Goal: Check status: Check status

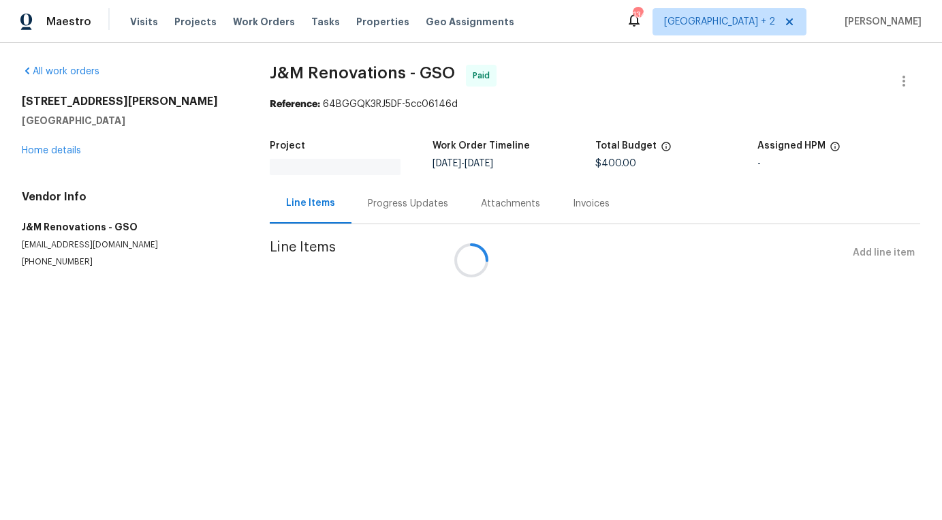
click at [265, 24] on div at bounding box center [471, 260] width 942 height 520
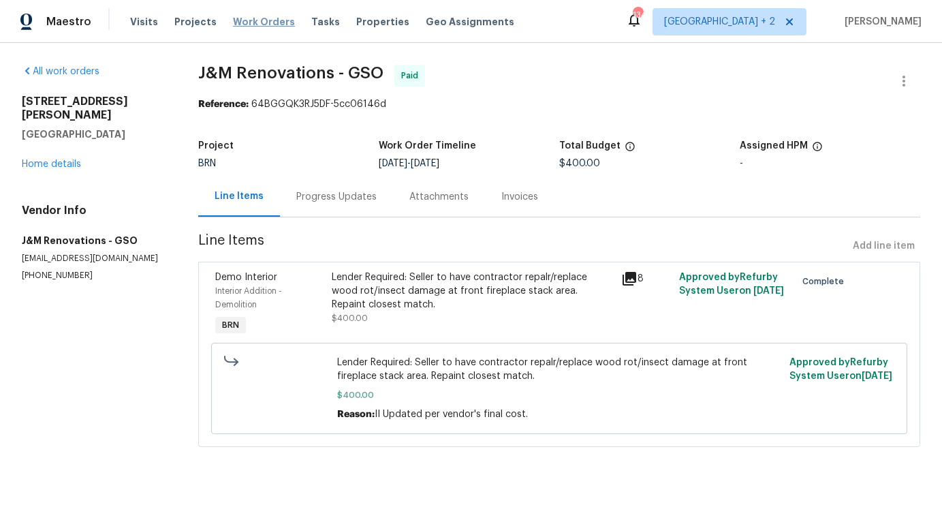
click at [260, 25] on span "Work Orders" at bounding box center [264, 22] width 62 height 14
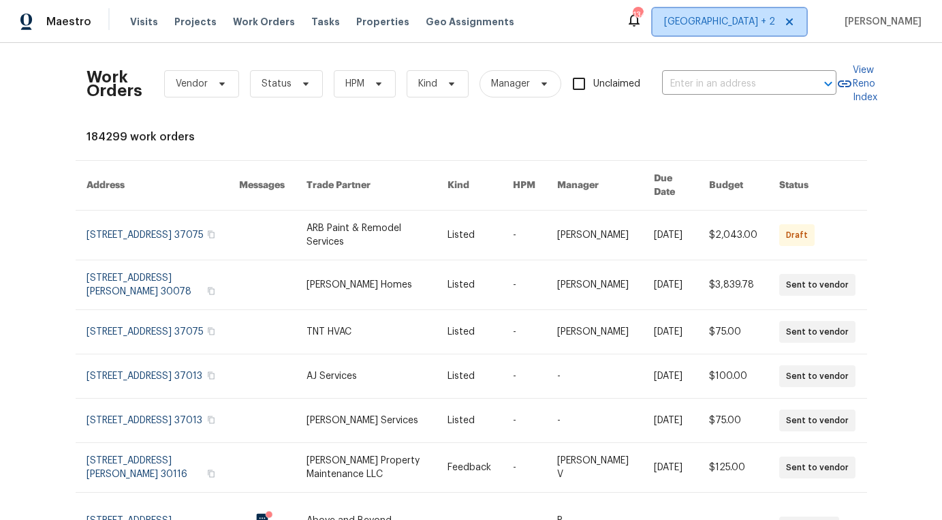
click at [757, 21] on span "[GEOGRAPHIC_DATA] + 2" at bounding box center [719, 22] width 111 height 14
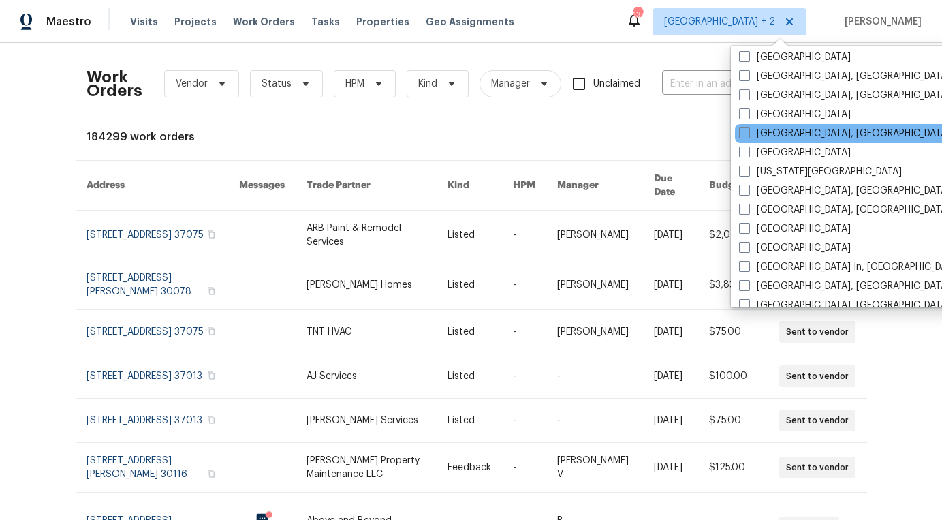
scroll to position [422, 0]
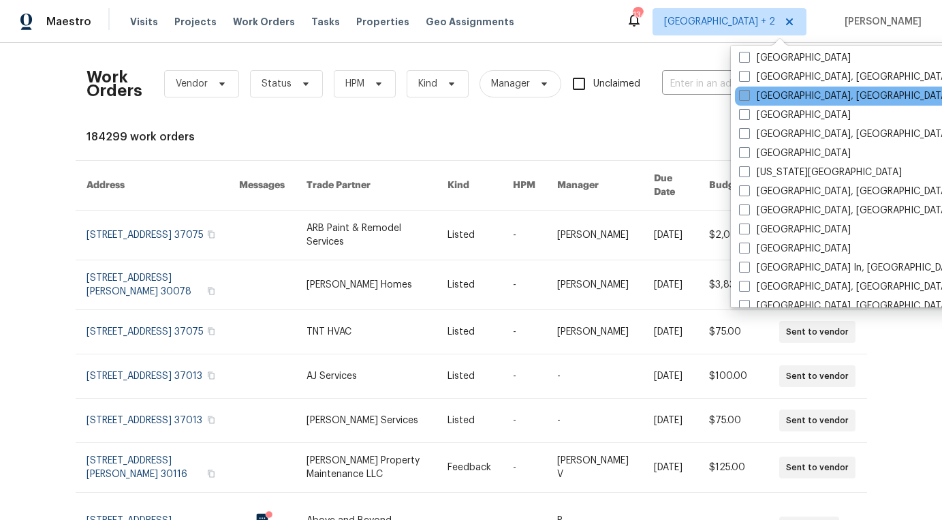
click at [744, 93] on span at bounding box center [744, 95] width 11 height 11
click at [744, 93] on input "Greenville, SC" at bounding box center [743, 93] width 9 height 9
checkbox input "true"
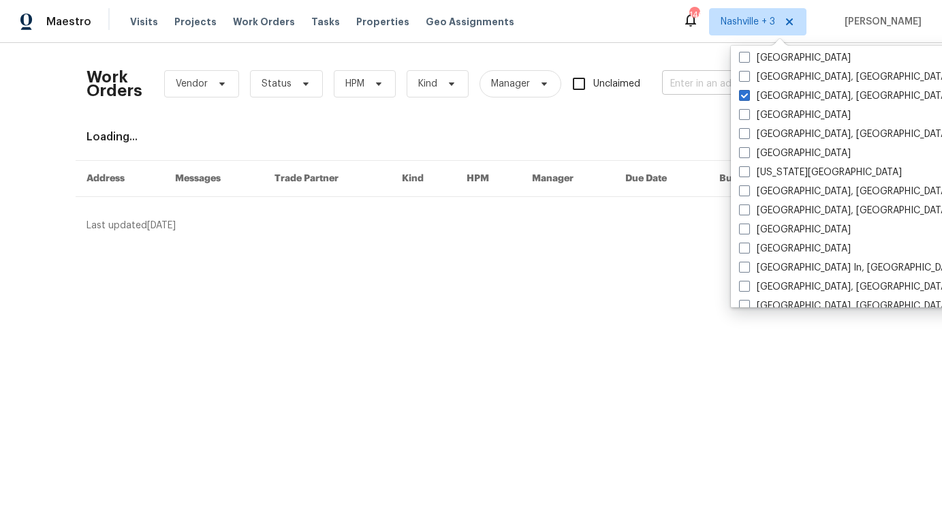
click at [700, 84] on input "text" at bounding box center [730, 84] width 136 height 21
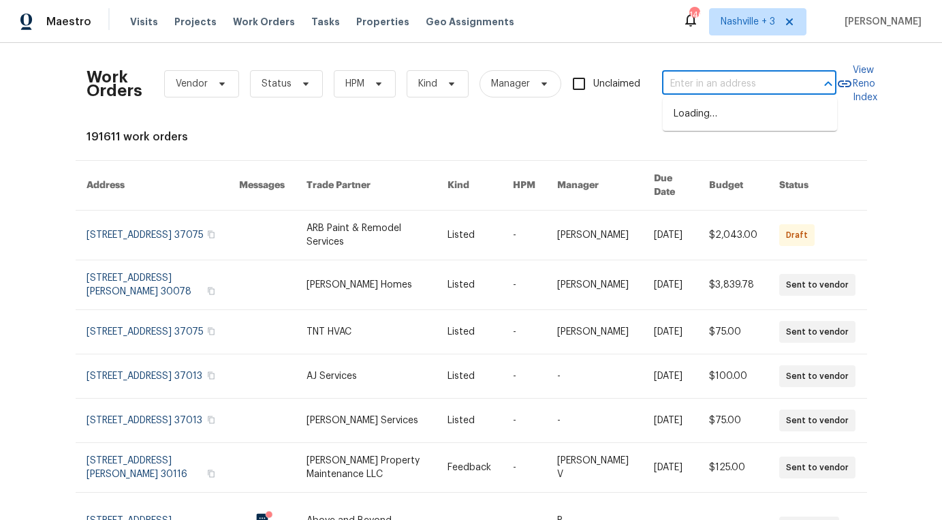
paste input "105 Stonburg Rd, Clemmons, NC 27012"
type input "105 Stonburg Rd, Clemmons, NC 27012"
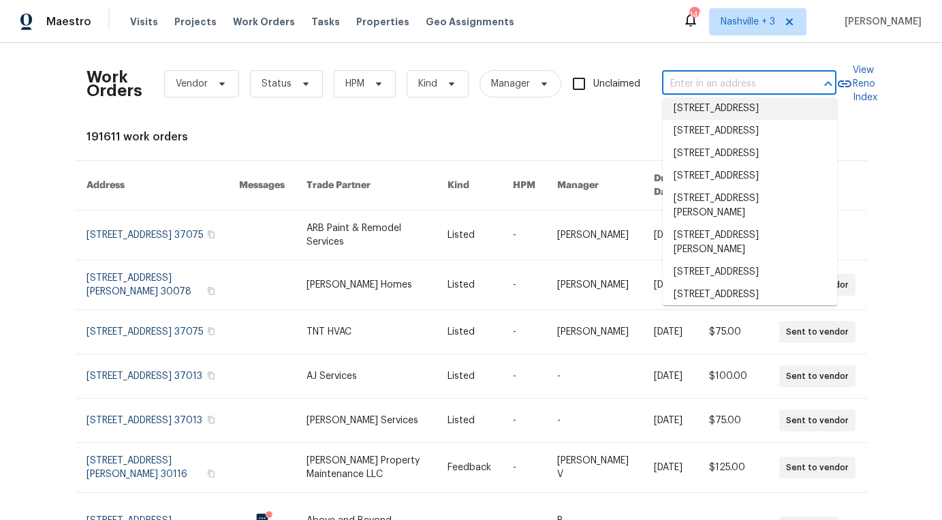
scroll to position [262, 0]
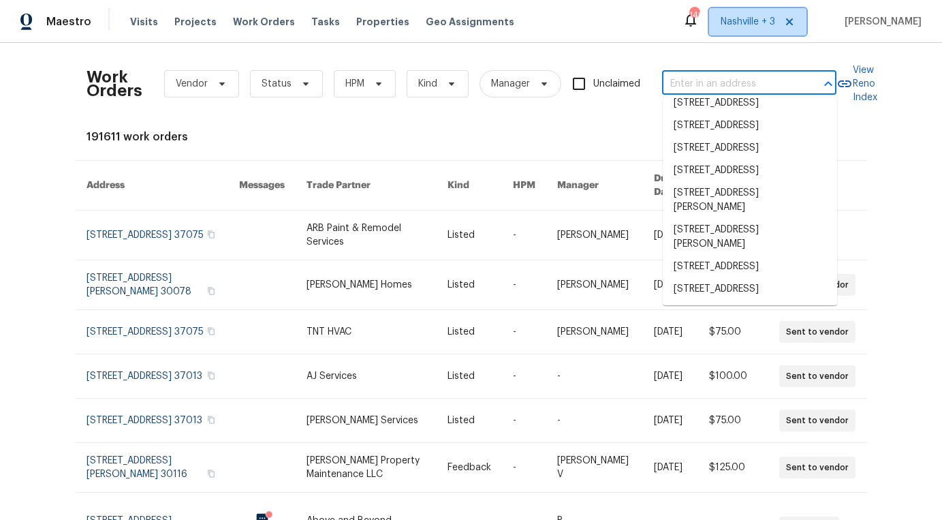
click at [765, 14] on span "Nashville + 3" at bounding box center [757, 21] width 97 height 27
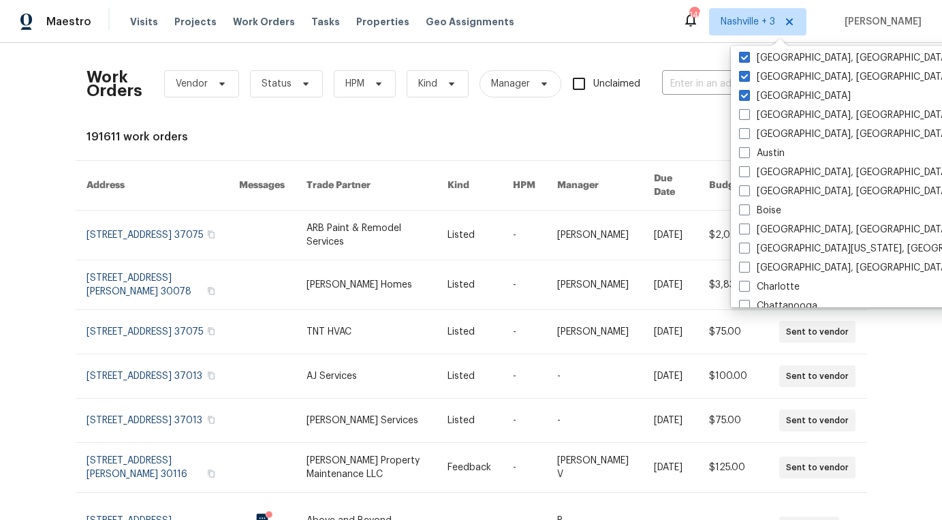
scroll to position [0, 0]
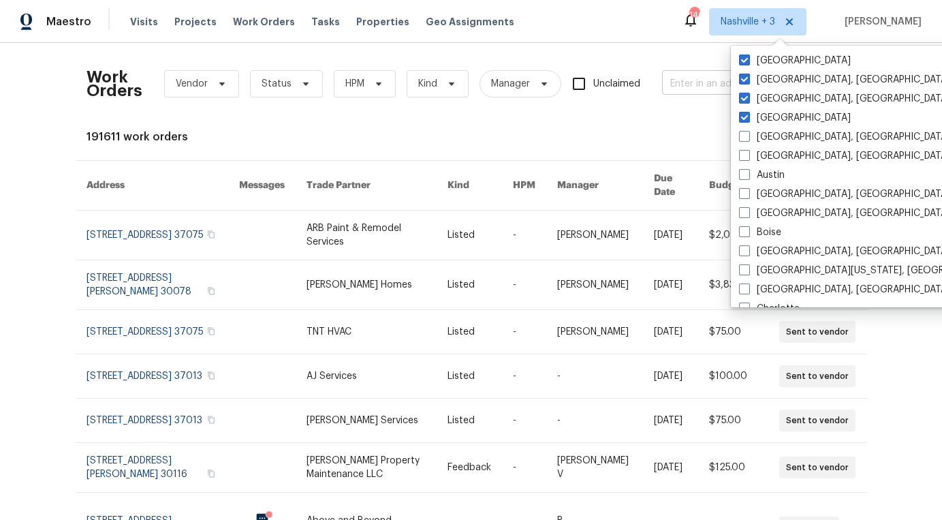
click at [699, 82] on input "text" at bounding box center [730, 84] width 136 height 21
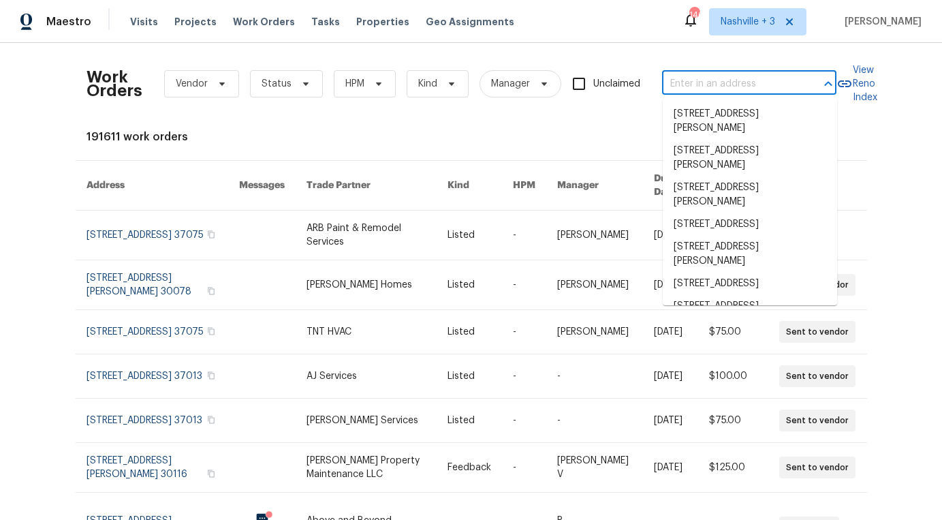
scroll to position [92, 0]
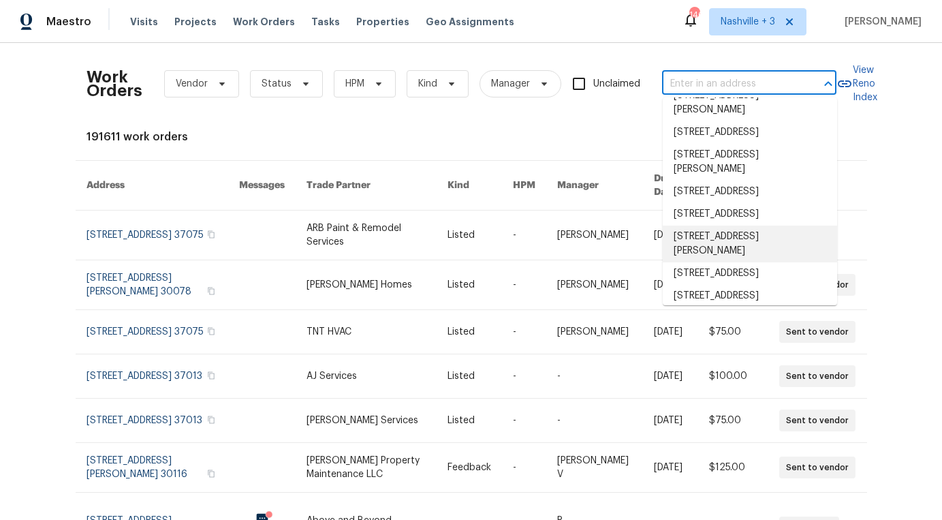
paste input "105 Stonburg Rd, Clemmons, NC 27012"
type input "105 Stonburg Rd, Clemmons, NC 27012"
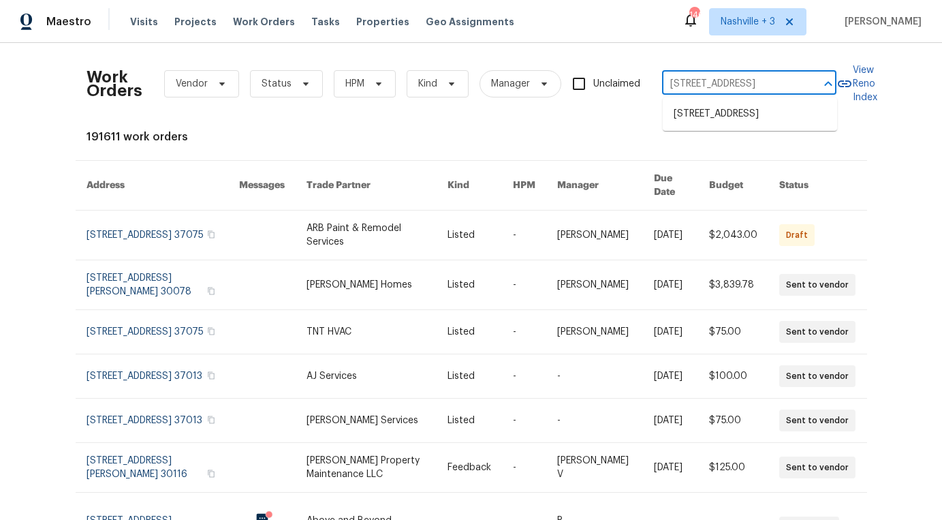
click at [704, 125] on li "105 Stonburg Rd, Clemmons, NC 27012" at bounding box center [750, 114] width 174 height 22
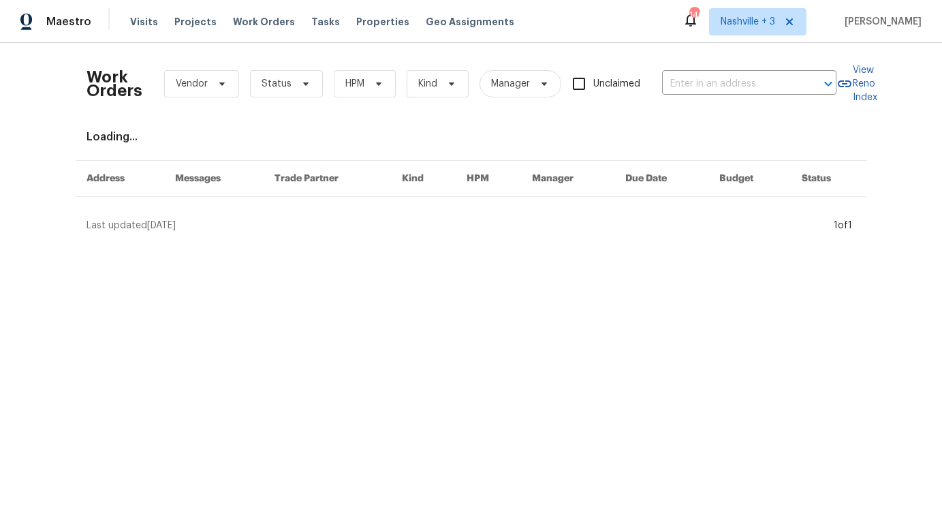
type input "105 Stonburg Rd, Clemmons, NC 27012"
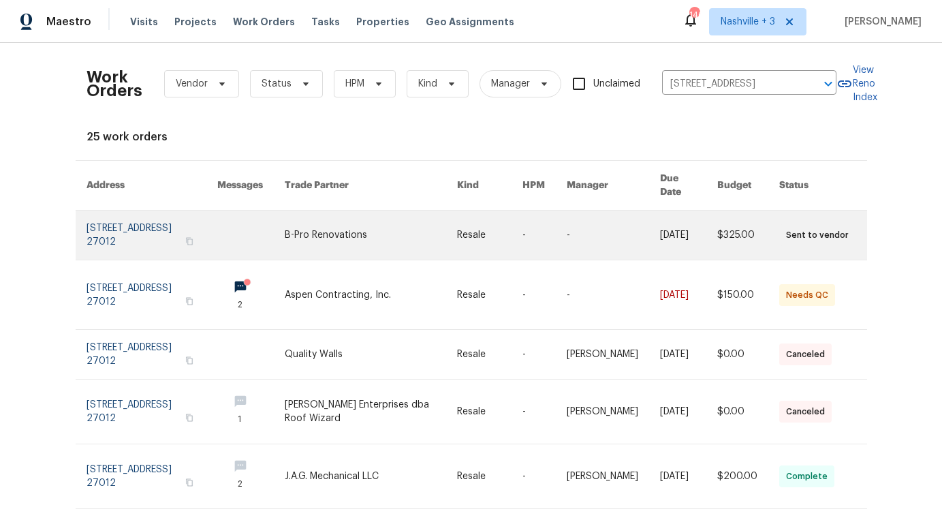
click at [313, 235] on td "B-Pro Renovations" at bounding box center [360, 235] width 172 height 50
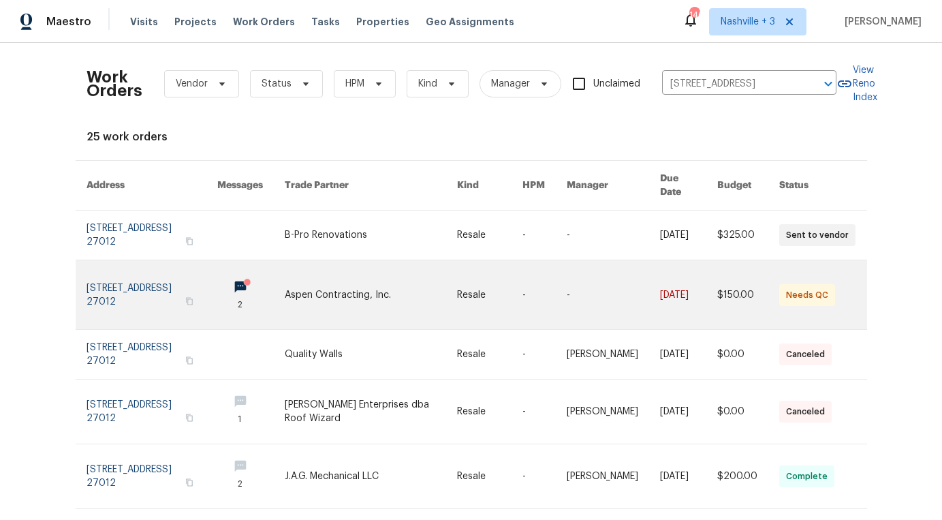
click at [285, 292] on link at bounding box center [250, 294] width 67 height 69
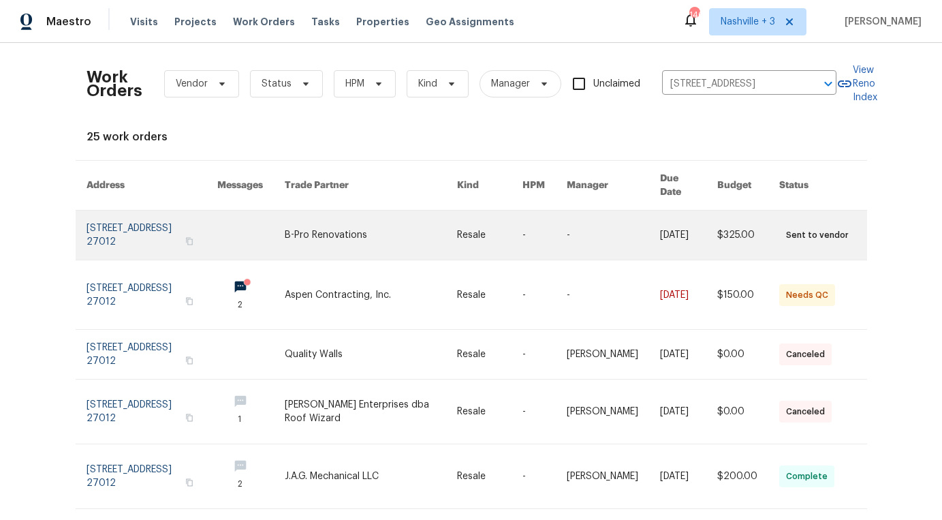
click at [285, 230] on link at bounding box center [250, 234] width 67 height 49
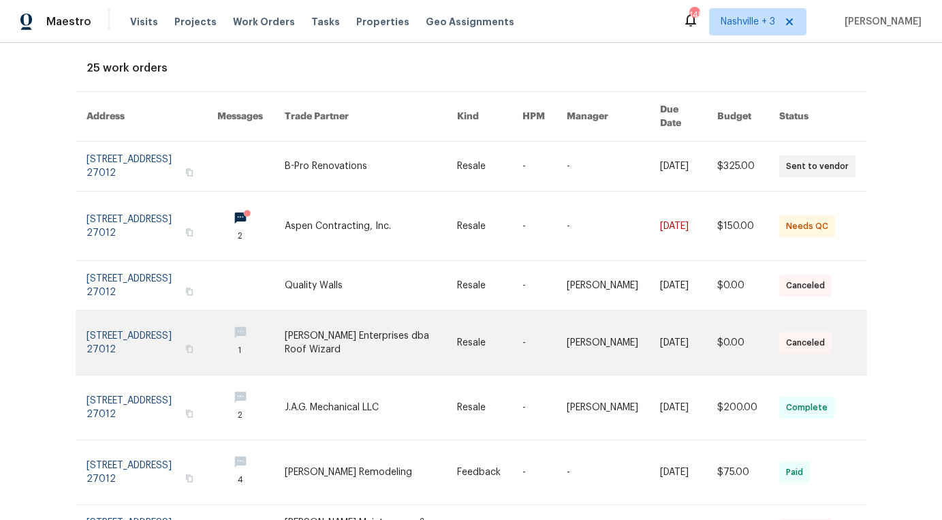
scroll to position [75, 0]
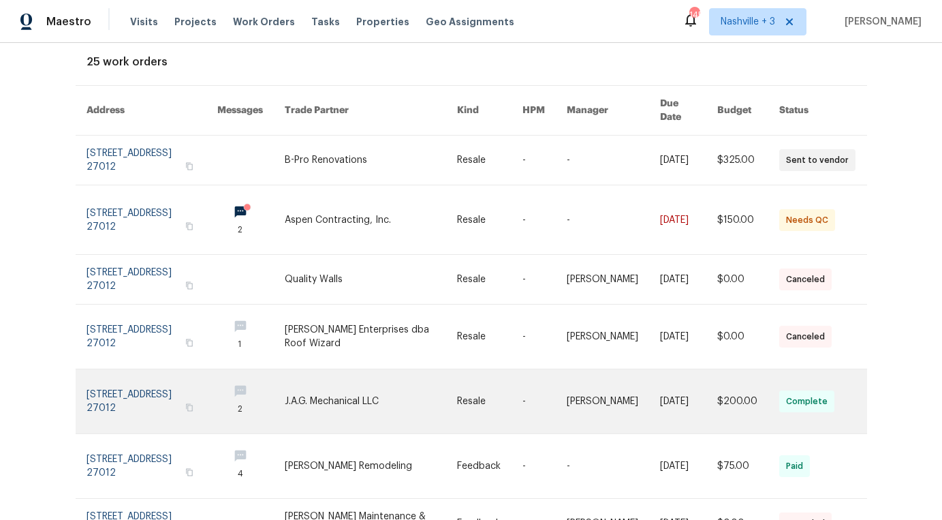
click at [323, 407] on link at bounding box center [371, 401] width 172 height 64
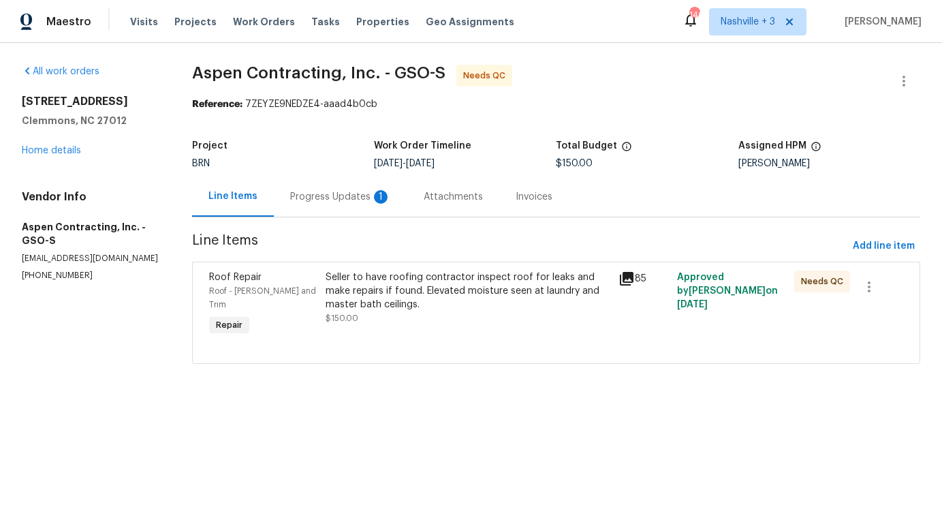
click at [363, 192] on div "Progress Updates 1" at bounding box center [340, 197] width 101 height 14
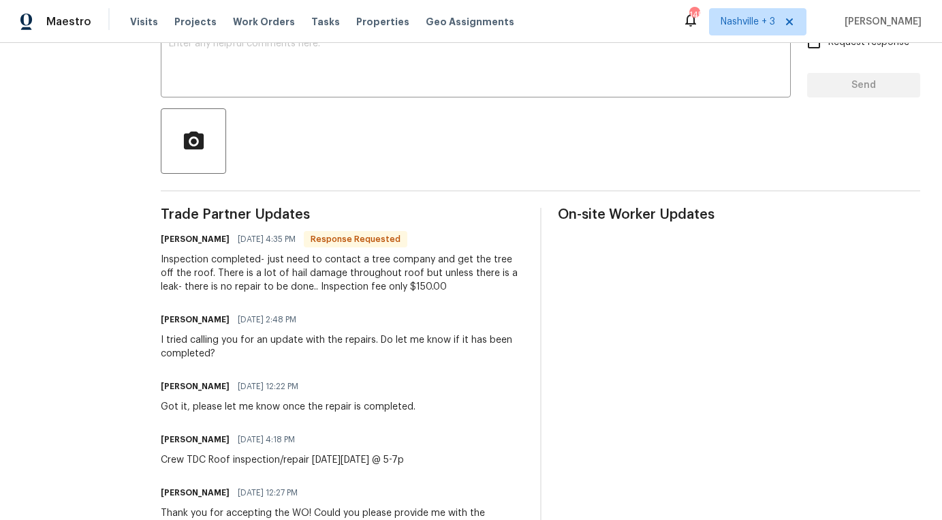
scroll to position [251, 0]
